Goal: Entertainment & Leisure: Consume media (video, audio)

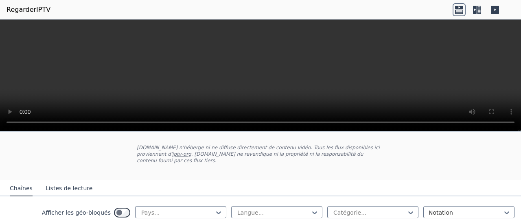
scroll to position [81, 0]
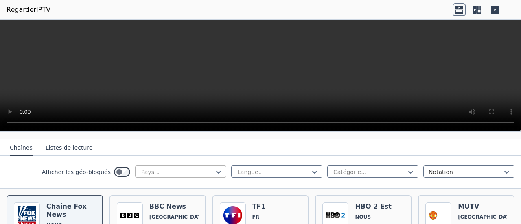
click at [198, 168] on div at bounding box center [177, 172] width 74 height 8
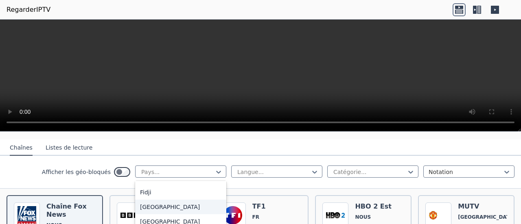
scroll to position [937, 0]
click at [182, 205] on div "[GEOGRAPHIC_DATA]" at bounding box center [180, 206] width 91 height 15
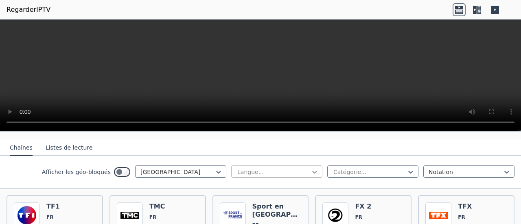
click at [312, 168] on icon at bounding box center [315, 172] width 8 height 8
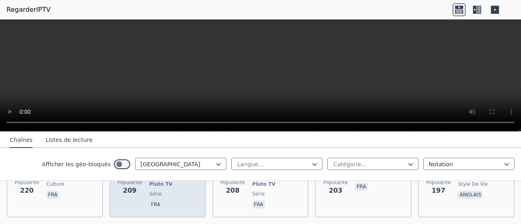
scroll to position [611, 0]
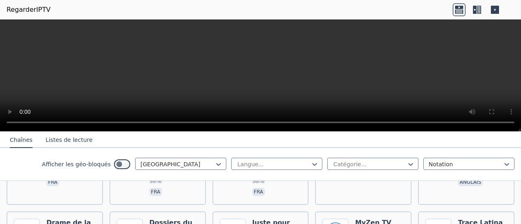
click at [80, 140] on font "Listes de lecture" at bounding box center [69, 140] width 47 height 7
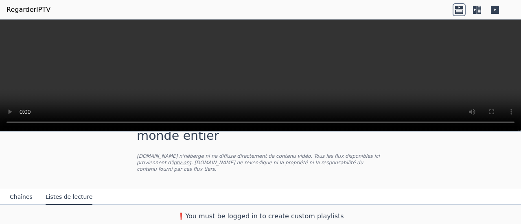
scroll to position [25, 0]
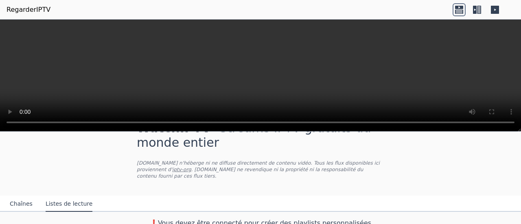
click at [27, 201] on font "Chaînes" at bounding box center [21, 204] width 23 height 7
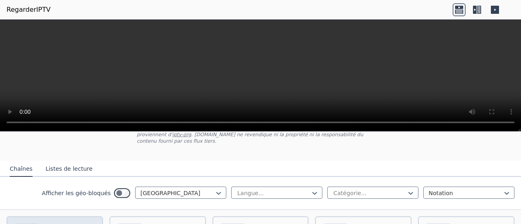
scroll to position [107, 0]
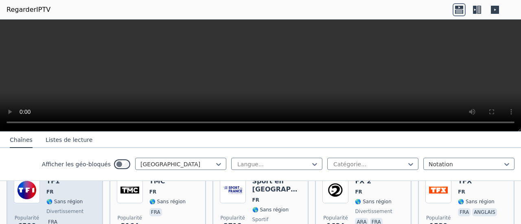
click at [61, 198] on div "TF1 FR 🌎 Sans région divertissement fra" at bounding box center [64, 208] width 37 height 60
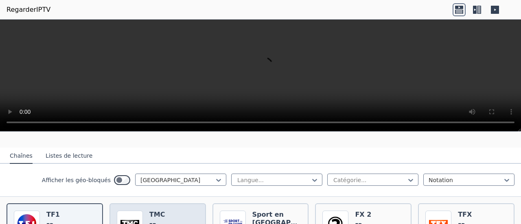
scroll to position [66, 0]
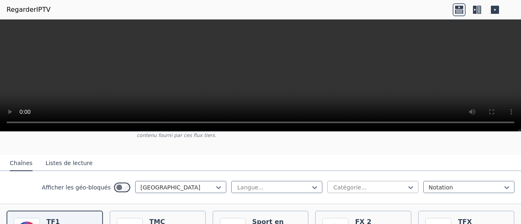
click at [362, 184] on div at bounding box center [370, 188] width 74 height 8
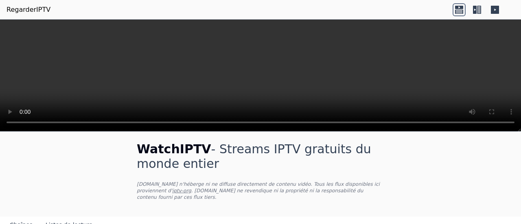
scroll to position [0, 0]
